Goal: Find specific page/section: Find specific page/section

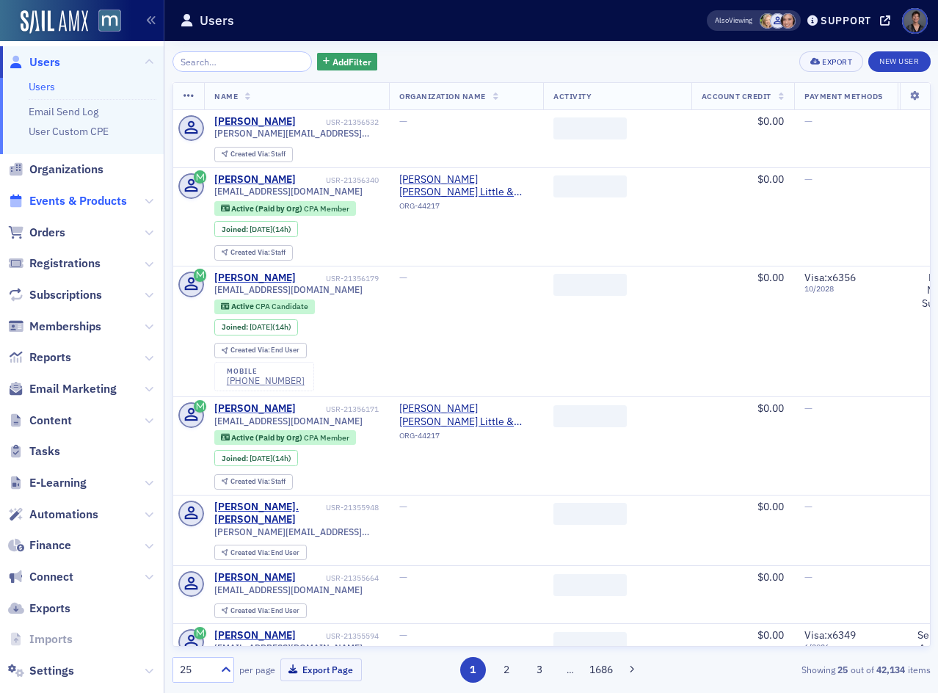
click at [43, 203] on span "Events & Products" at bounding box center [78, 201] width 98 height 16
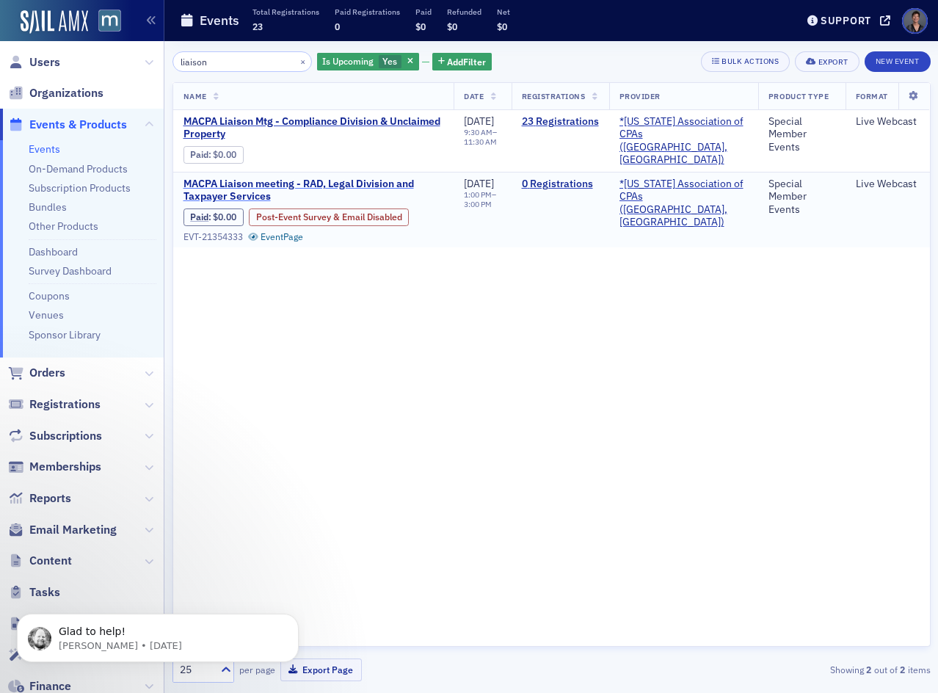
type input "liaison"
click at [323, 181] on span "M​ACPA Liaison meeting ​- RAD, Legal Division and Taxpayer Services" at bounding box center [314, 191] width 261 height 26
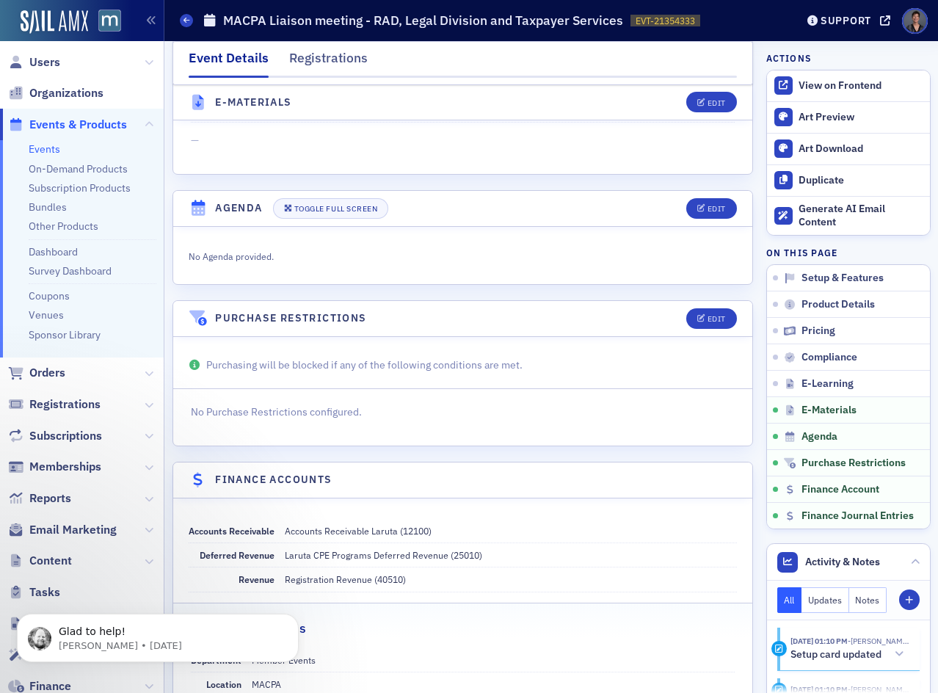
scroll to position [2187, 0]
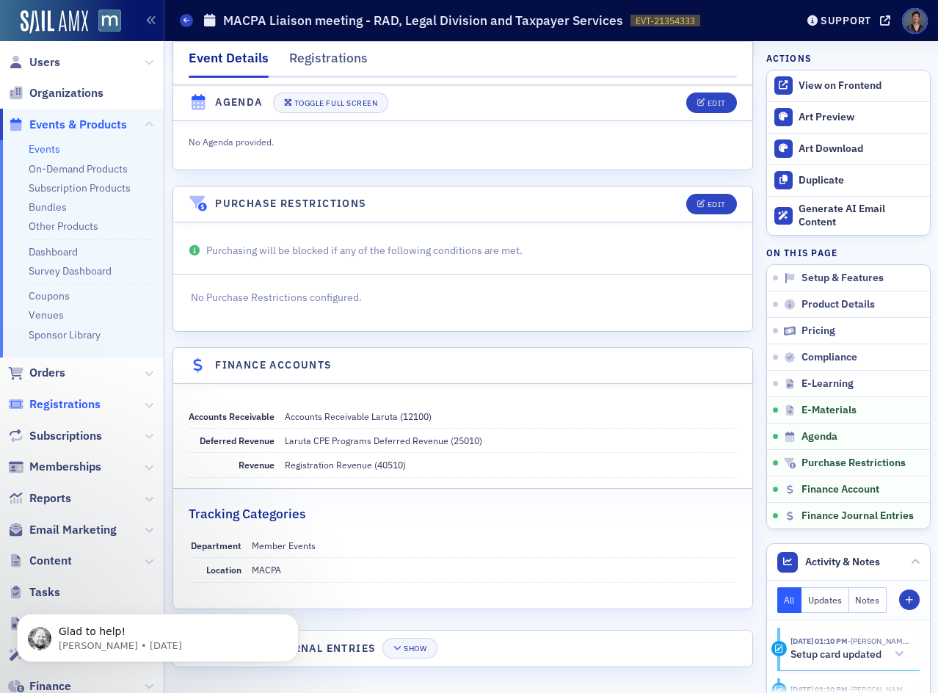
click at [82, 404] on span "Registrations" at bounding box center [64, 404] width 71 height 16
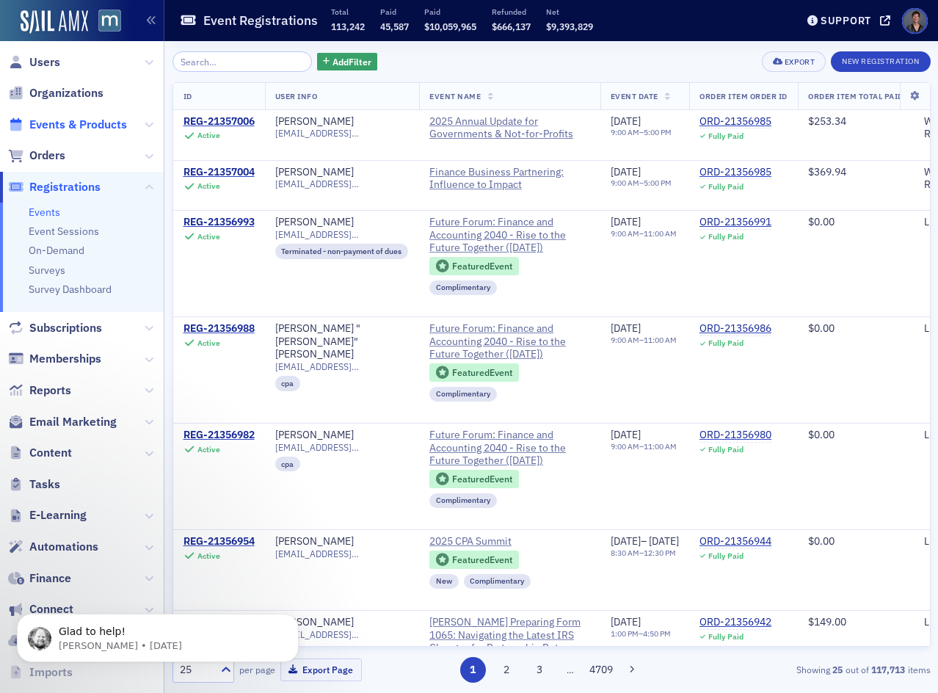
click at [72, 122] on span "Events & Products" at bounding box center [78, 125] width 98 height 16
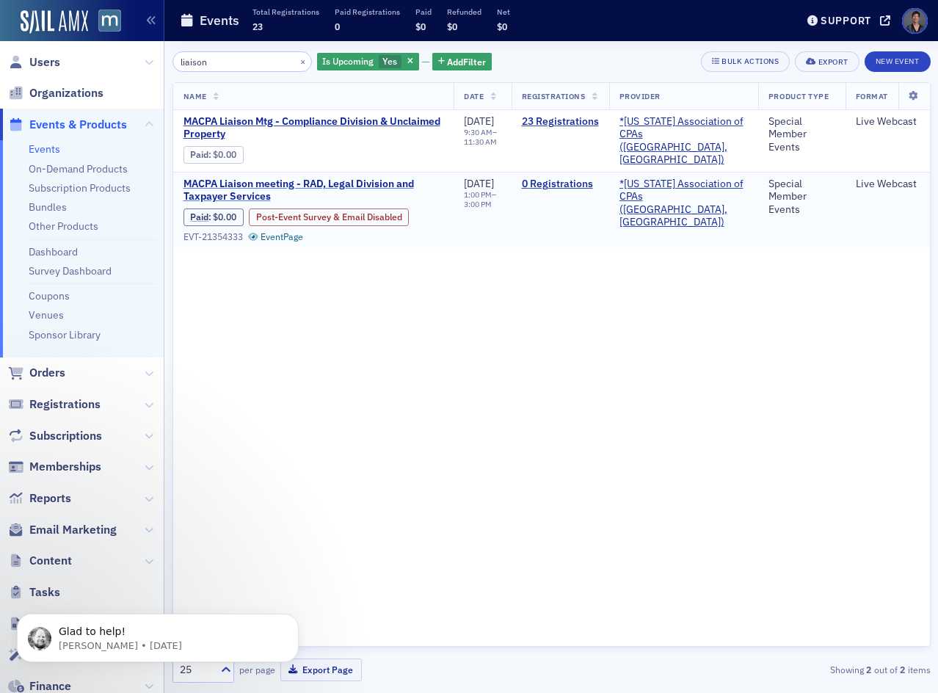
click at [246, 180] on span "M​ACPA Liaison meeting ​- RAD, Legal Division and Taxpayer Services" at bounding box center [314, 191] width 261 height 26
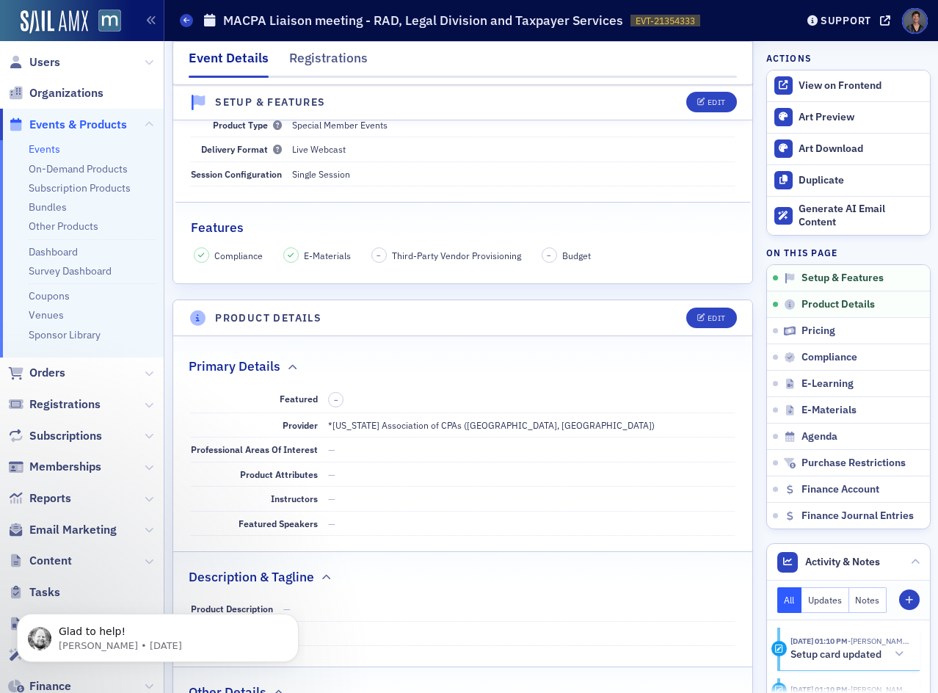
scroll to position [220, 0]
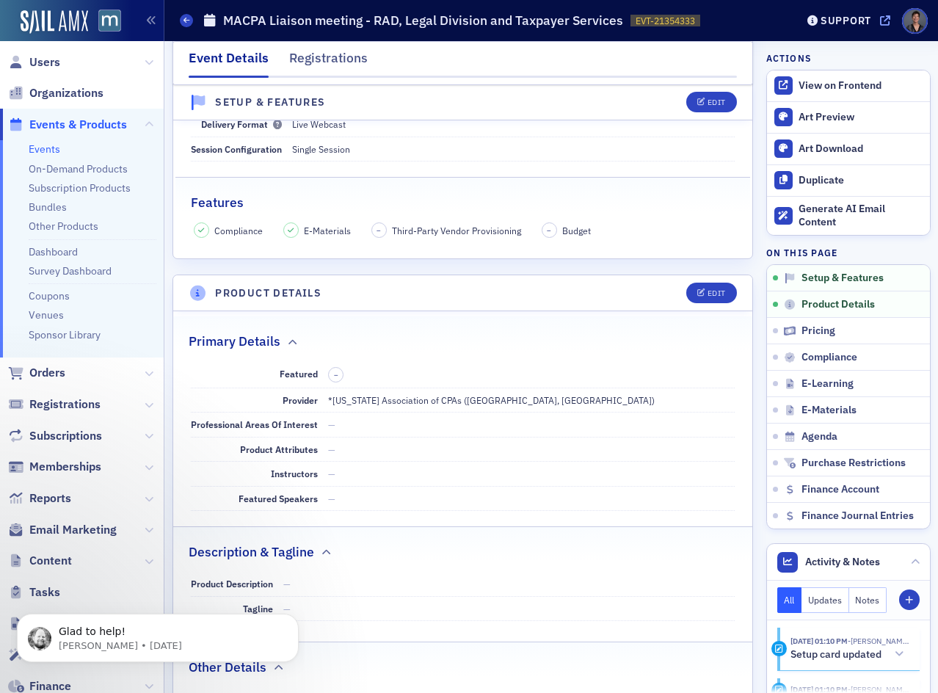
click at [881, 18] on icon at bounding box center [885, 20] width 10 height 10
